Goal: Transaction & Acquisition: Purchase product/service

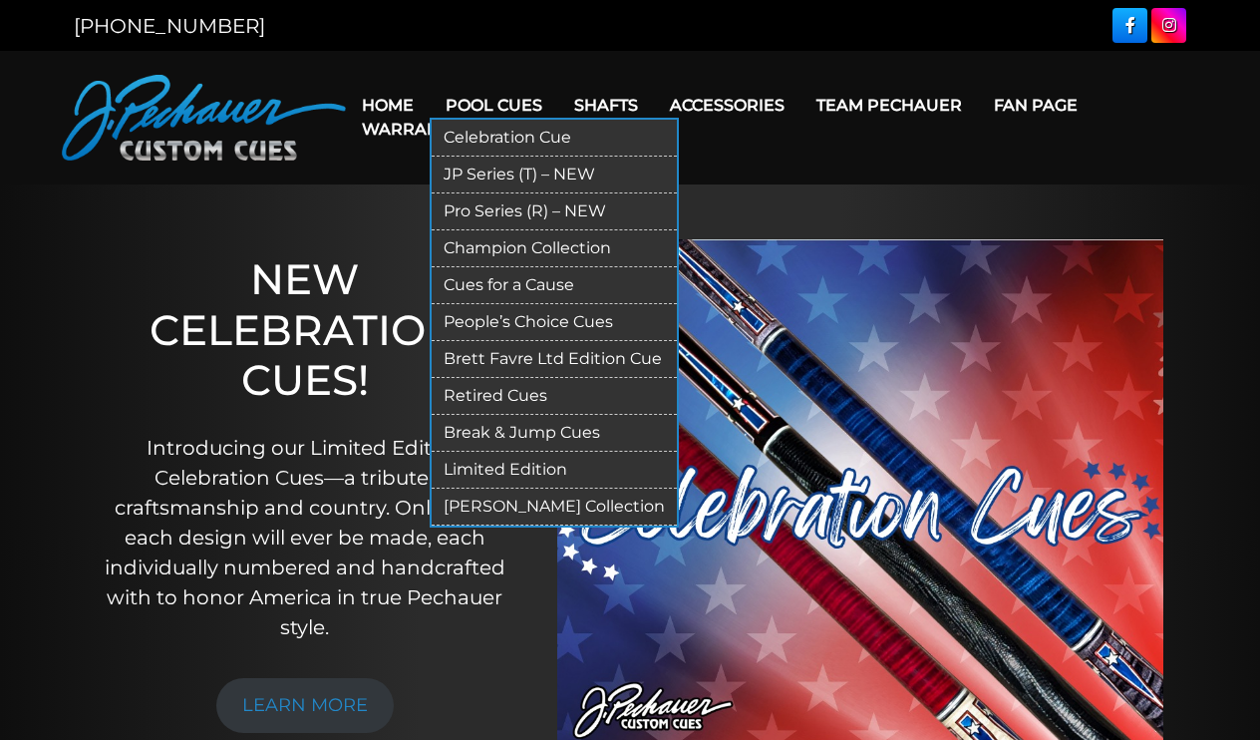
click at [508, 426] on link "Break & Jump Cues" at bounding box center [554, 433] width 245 height 37
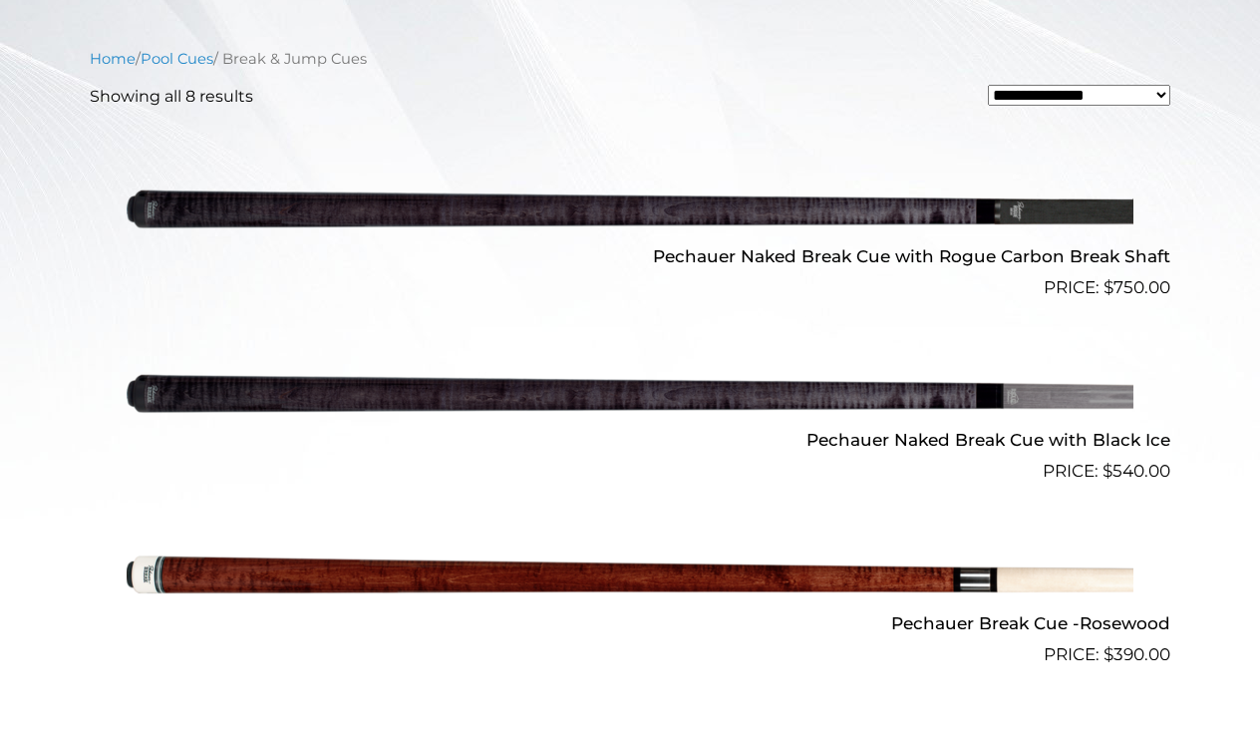
scroll to position [649, 0]
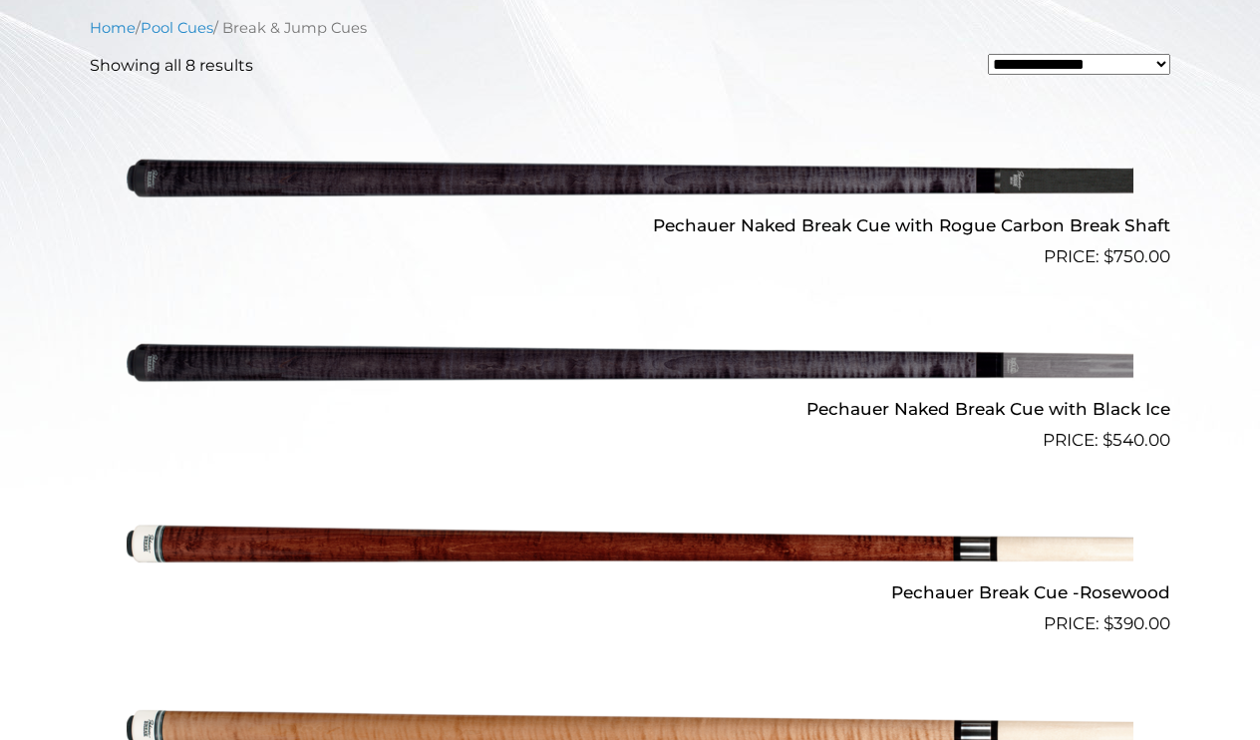
click at [502, 541] on img at bounding box center [630, 546] width 1007 height 168
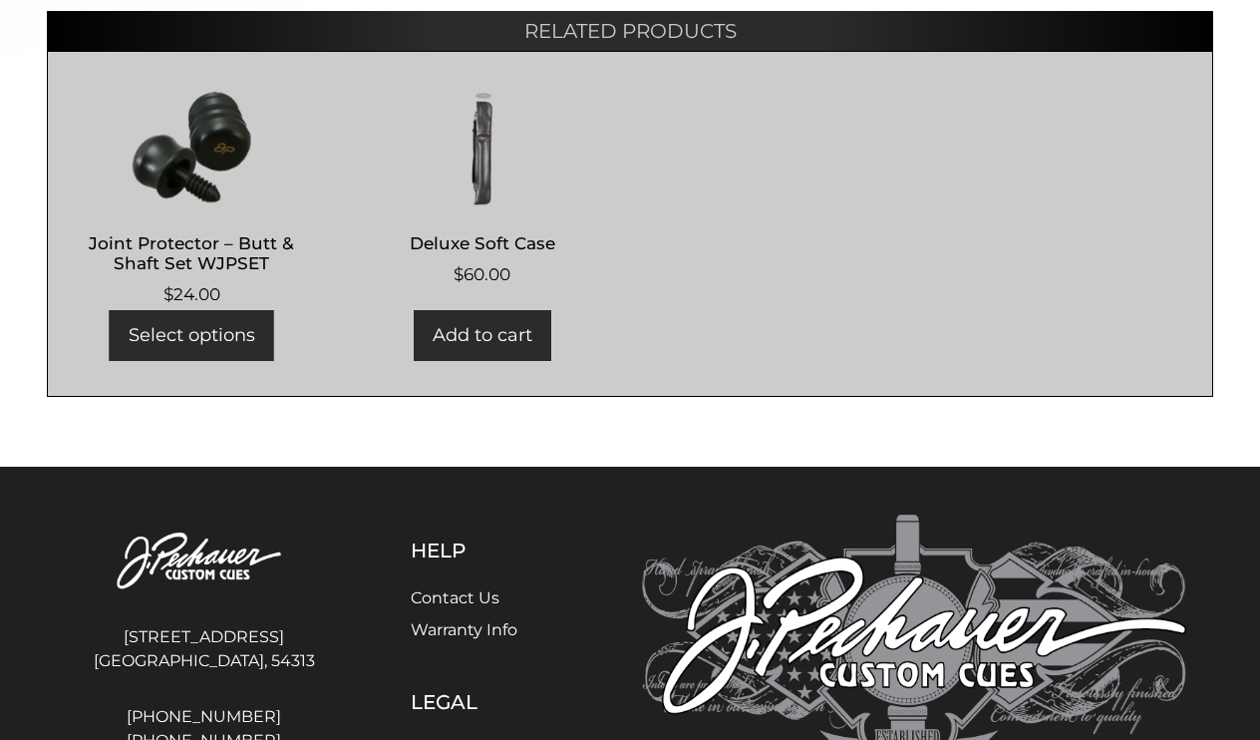
scroll to position [1098, 0]
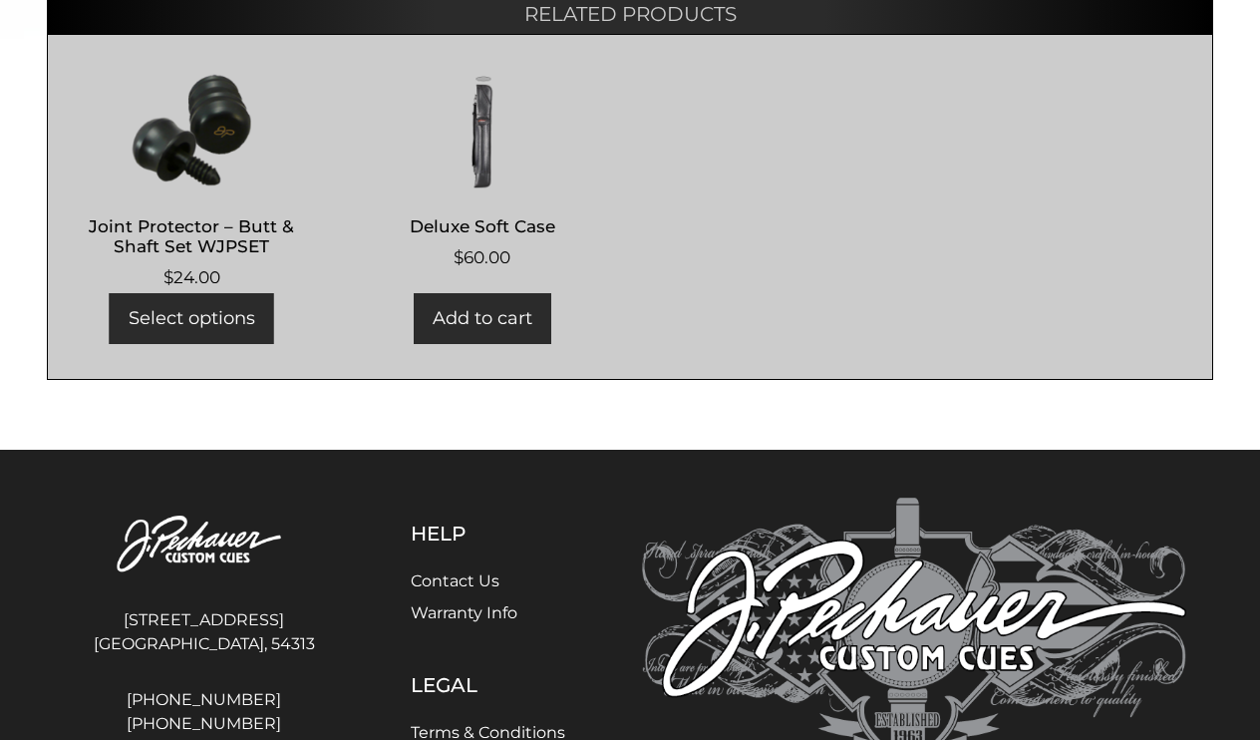
click at [480, 155] on img at bounding box center [483, 130] width 248 height 120
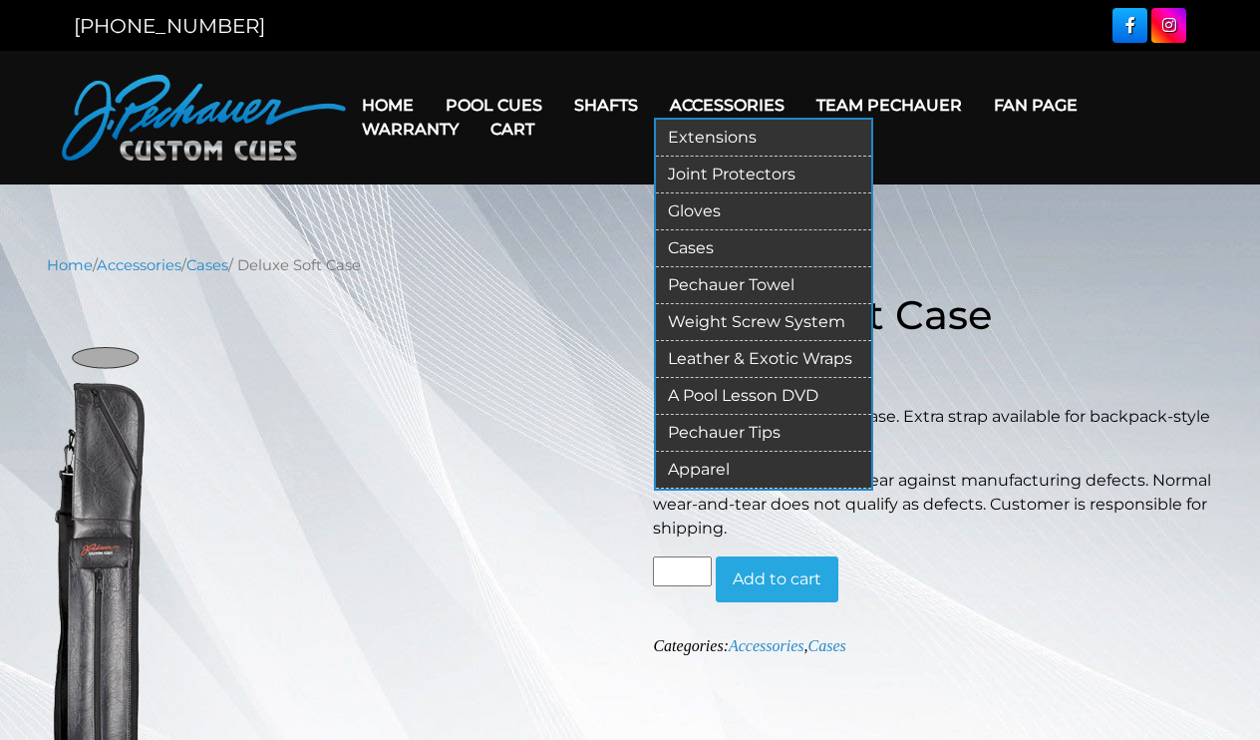
click at [708, 241] on link "Cases" at bounding box center [763, 248] width 215 height 37
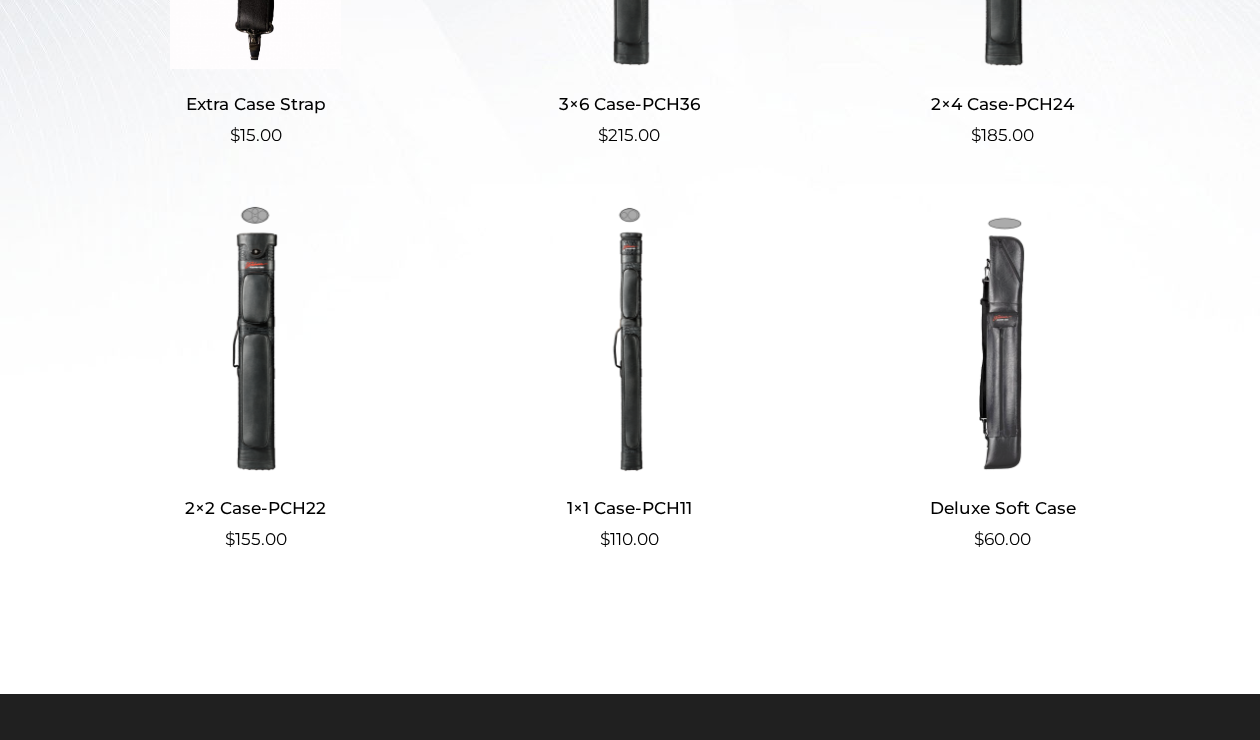
scroll to position [763, 0]
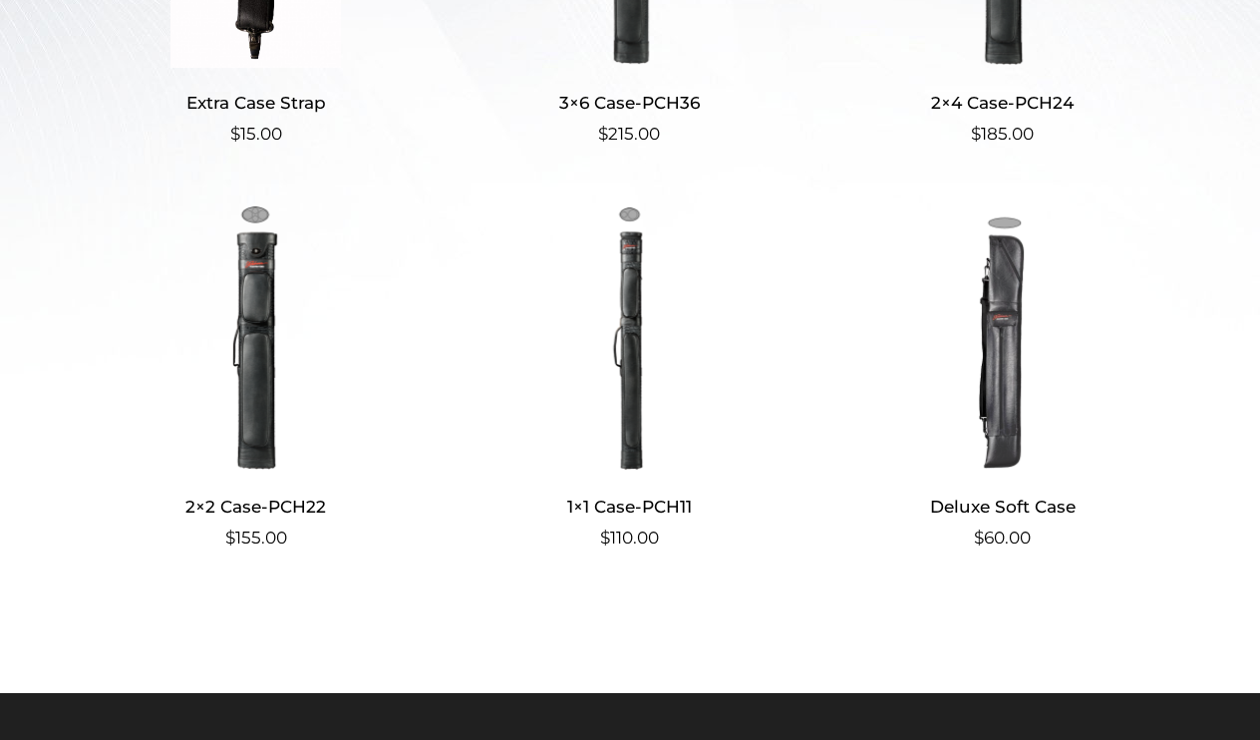
click at [258, 372] on img at bounding box center [256, 336] width 332 height 269
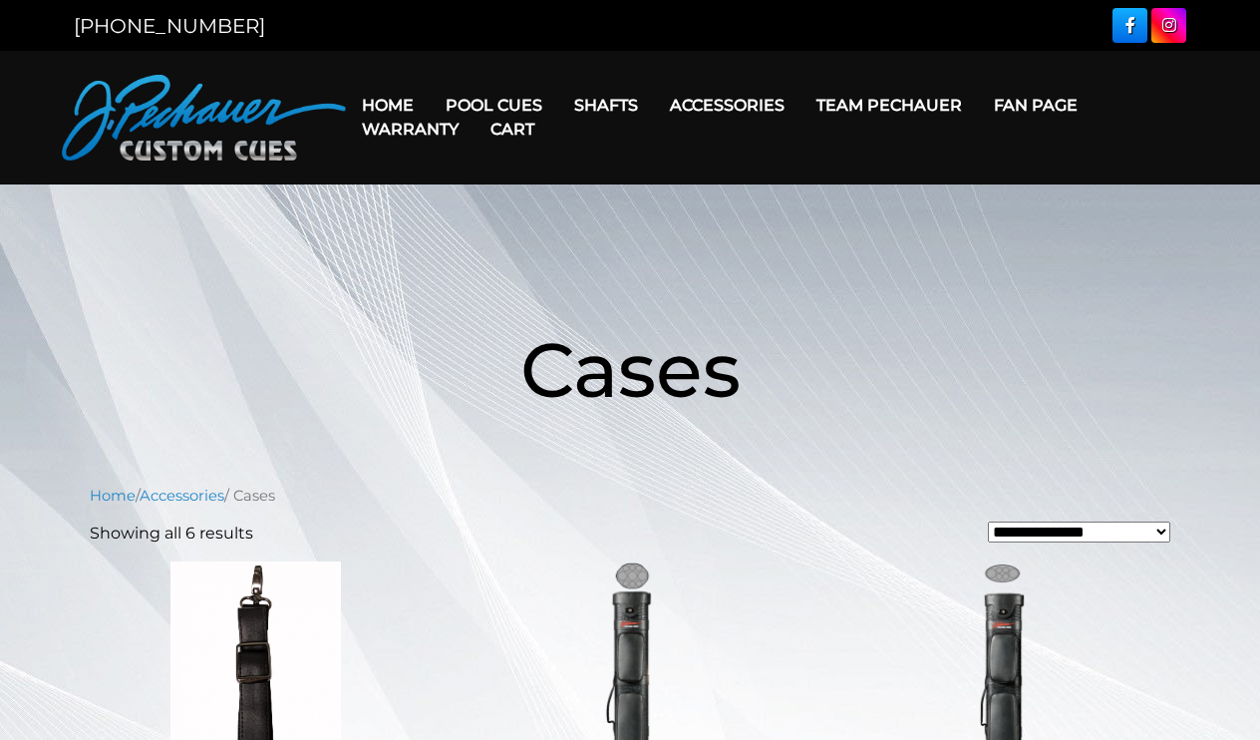
scroll to position [0, 0]
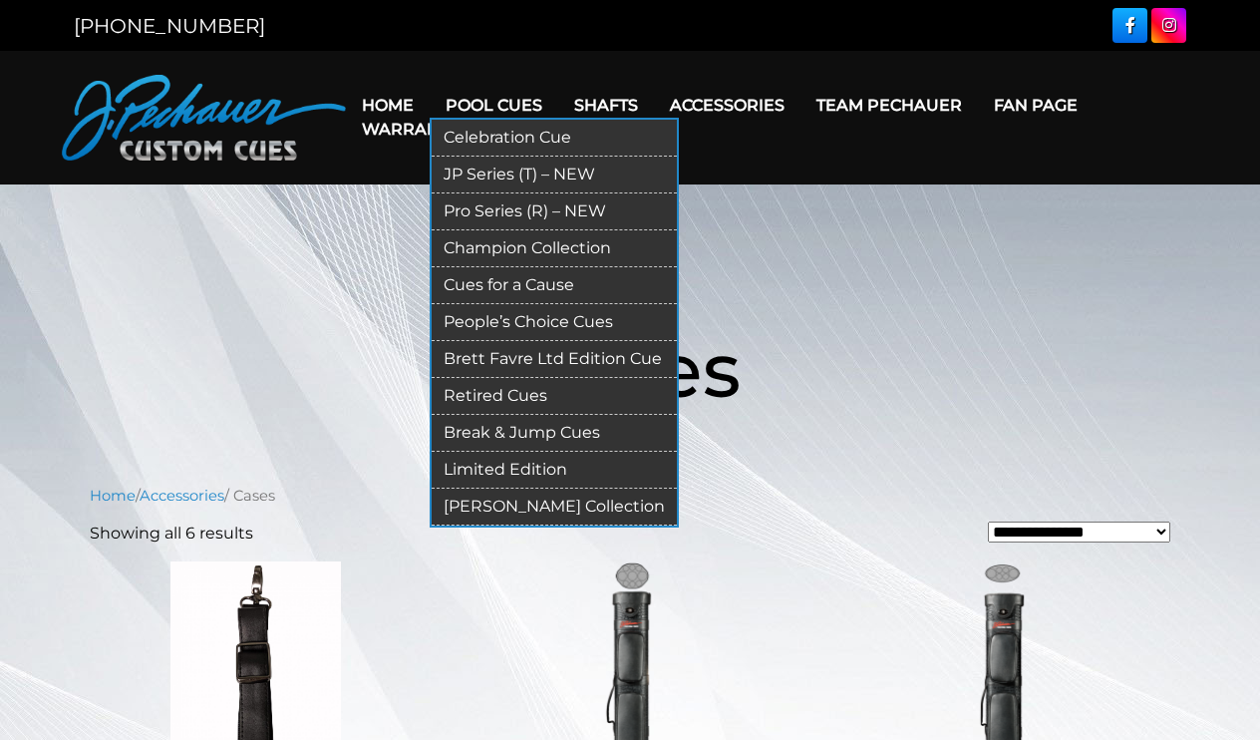
click at [514, 427] on link "Break & Jump Cues" at bounding box center [554, 433] width 245 height 37
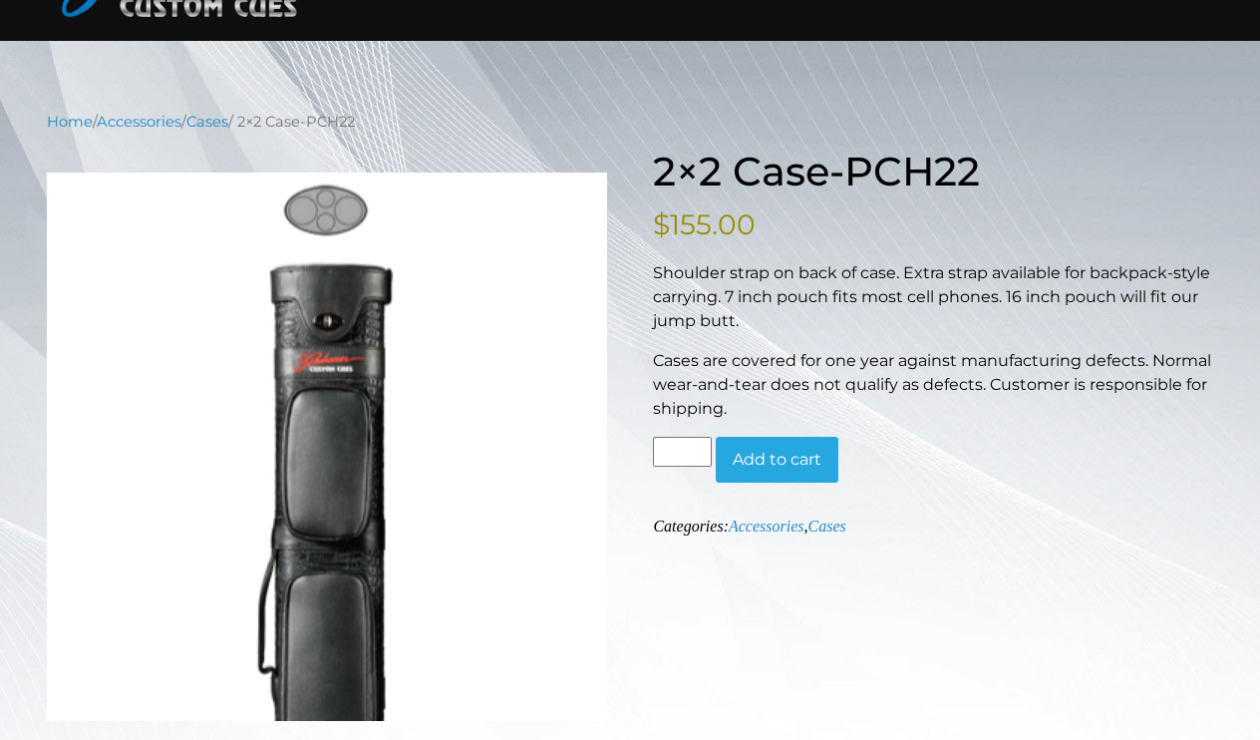
scroll to position [148, 0]
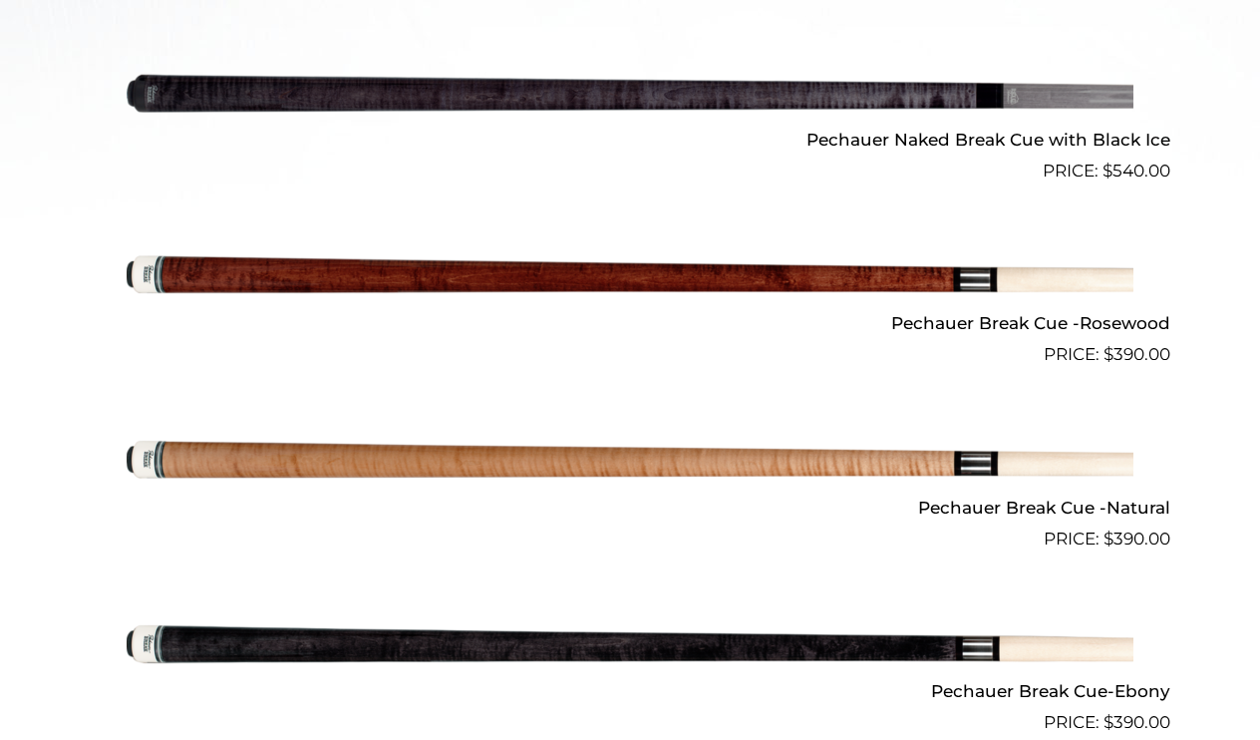
scroll to position [894, 0]
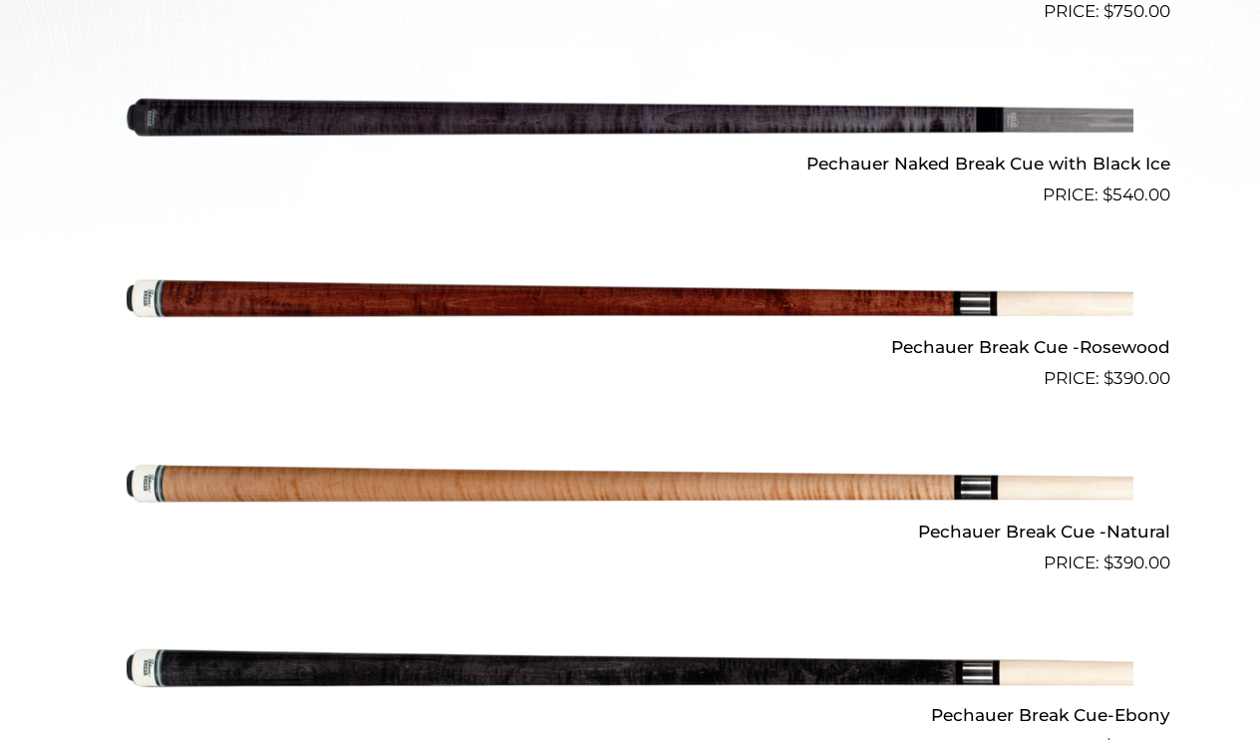
click at [640, 115] on img at bounding box center [630, 117] width 1007 height 168
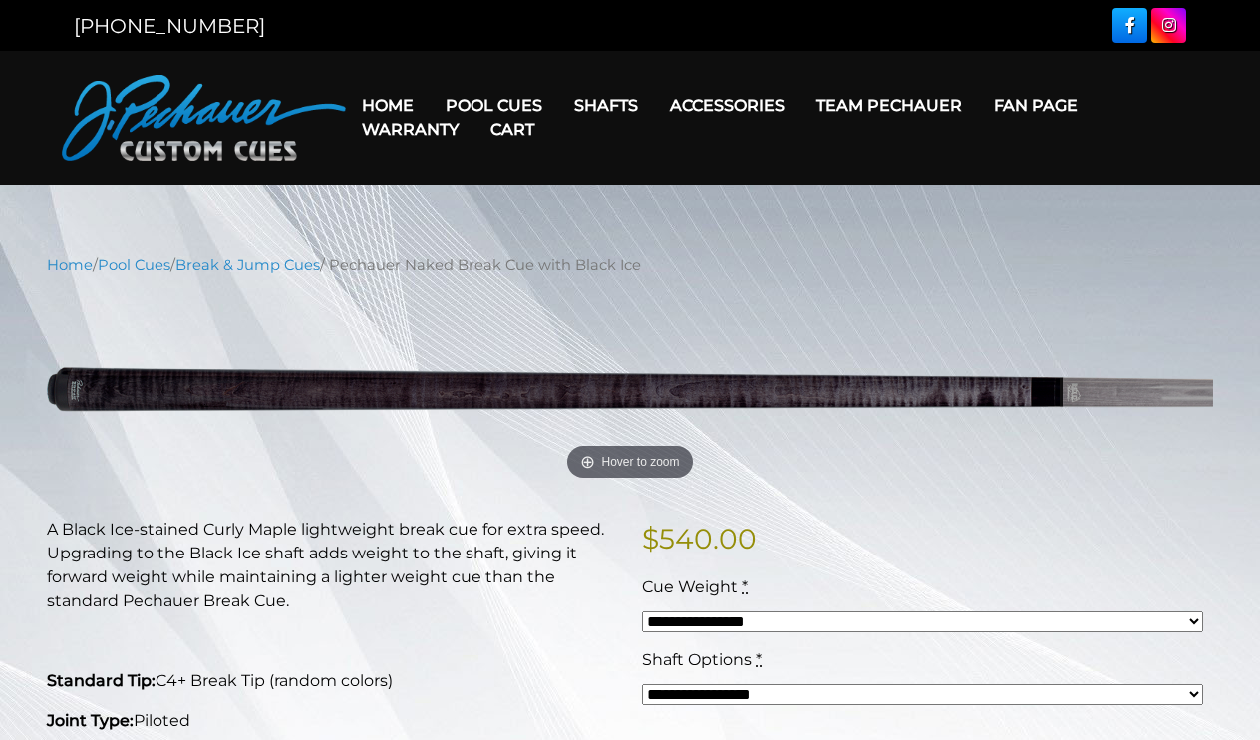
click at [522, 109] on link "Cart" at bounding box center [513, 129] width 76 height 51
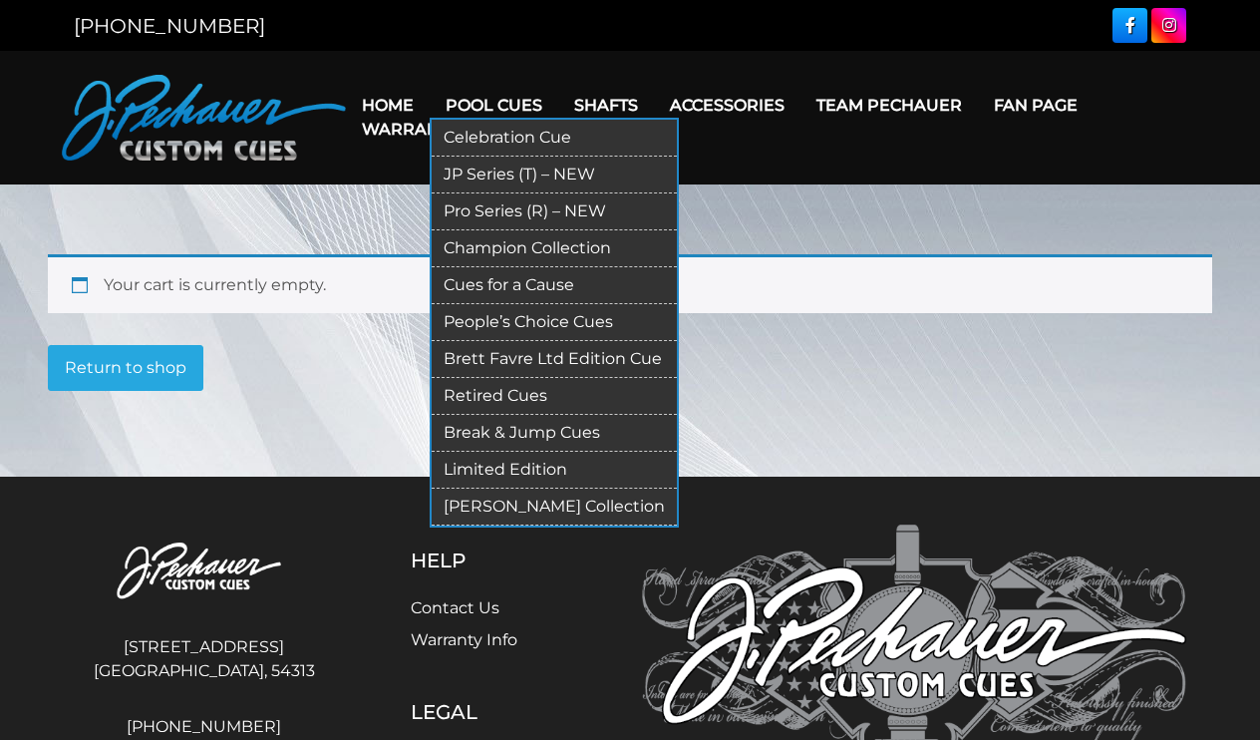
click at [509, 502] on link "[PERSON_NAME] Collection" at bounding box center [554, 507] width 245 height 37
